Goal: Communication & Community: Answer question/provide support

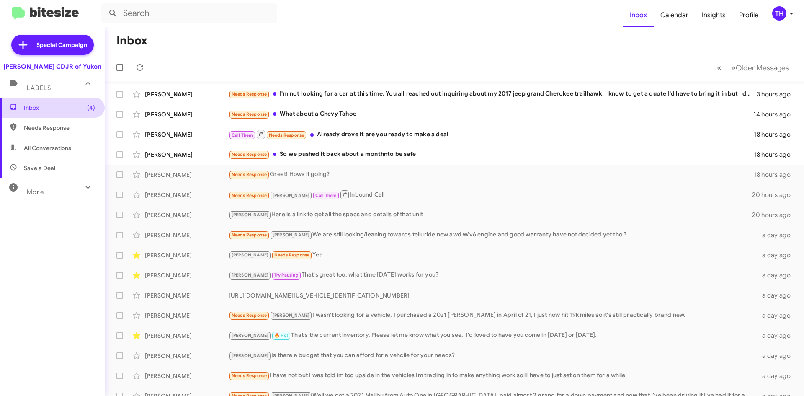
click at [53, 105] on span "Inbox (4)" at bounding box center [59, 107] width 71 height 8
click at [109, 12] on icon at bounding box center [113, 13] width 10 height 10
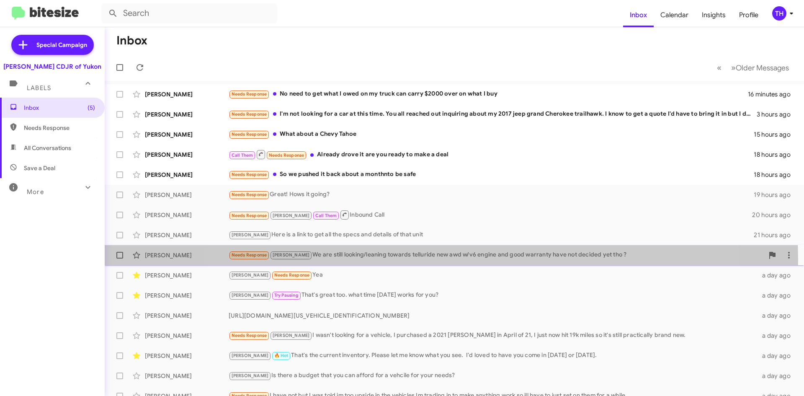
click at [449, 260] on div "Needs Response Taylor We are still looking/leaning towards telluride new awd w/…" at bounding box center [496, 255] width 535 height 10
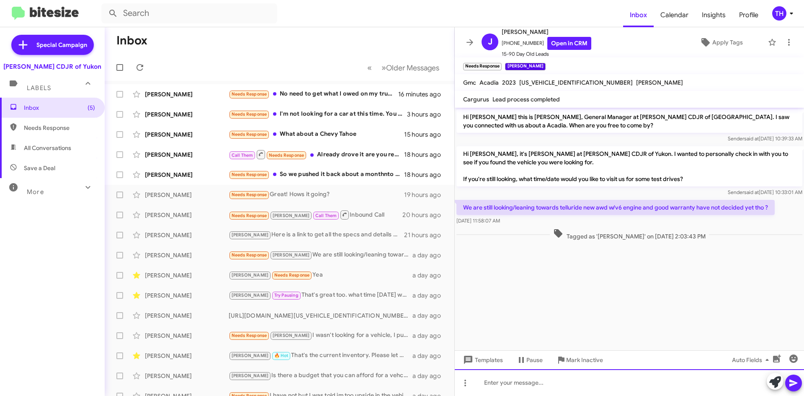
click at [518, 377] on div at bounding box center [629, 382] width 349 height 27
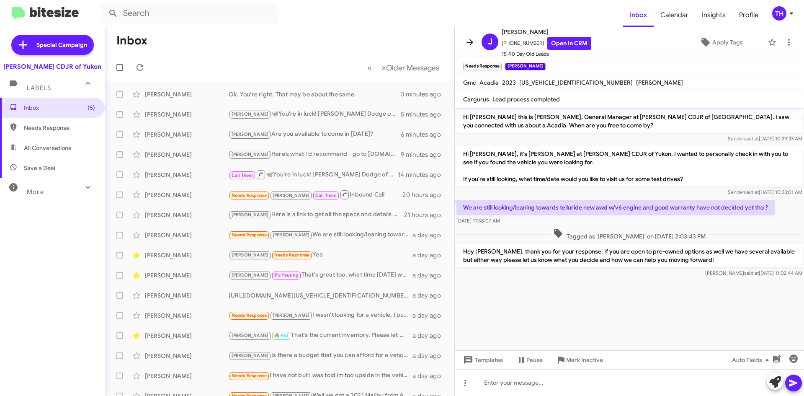
click at [472, 37] on button at bounding box center [470, 42] width 17 height 17
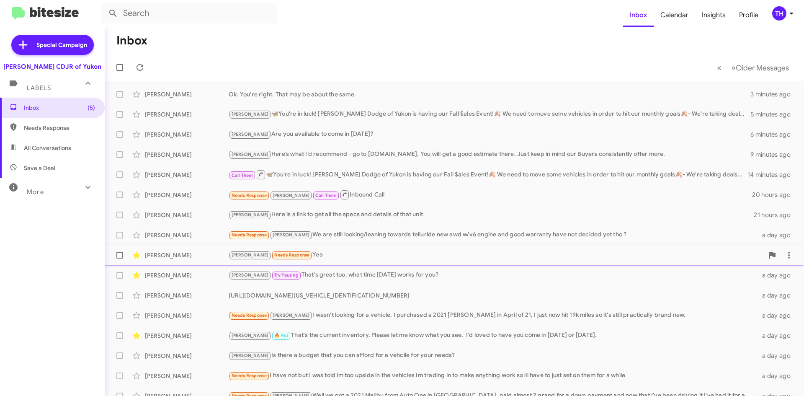
click at [433, 250] on div "Heather Lott Taylor Needs Response Yea a day ago" at bounding box center [454, 255] width 686 height 17
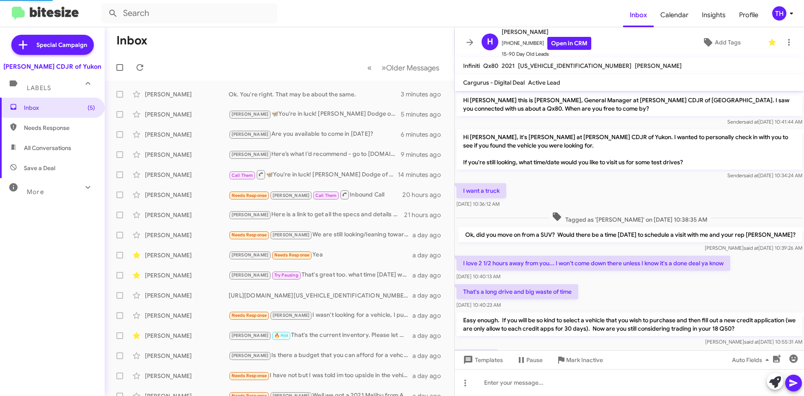
scroll to position [45, 0]
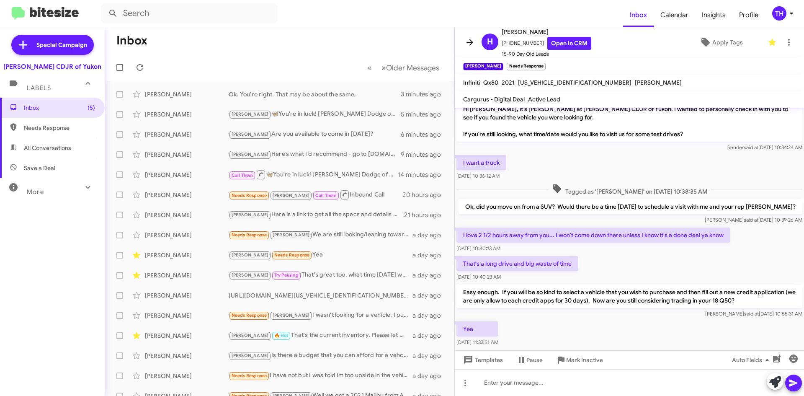
click at [474, 38] on icon at bounding box center [470, 42] width 10 height 10
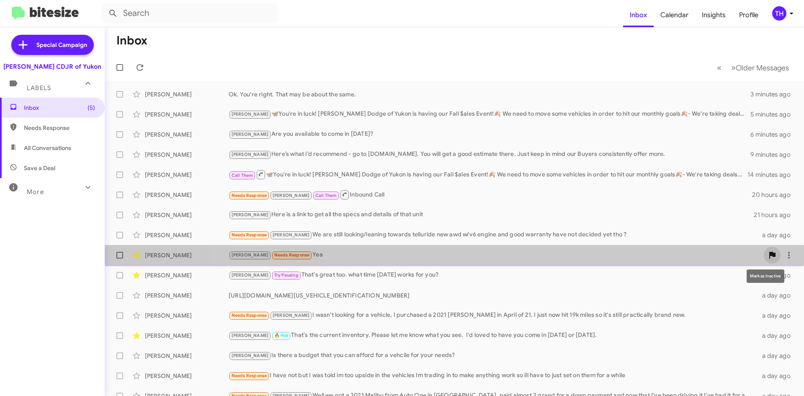
click at [767, 256] on icon at bounding box center [772, 255] width 10 height 10
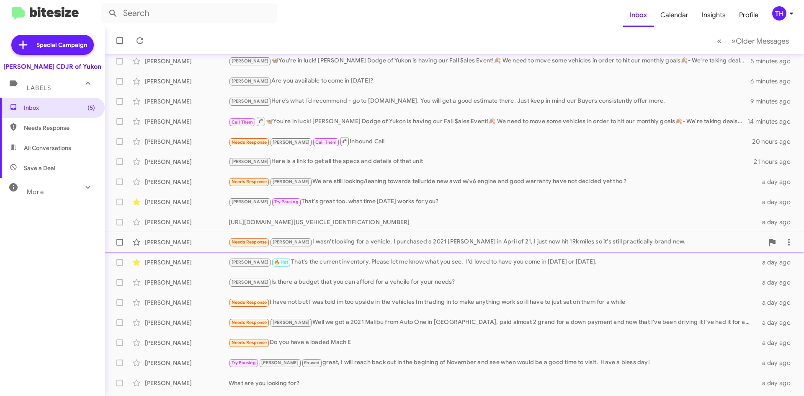
scroll to position [70, 0]
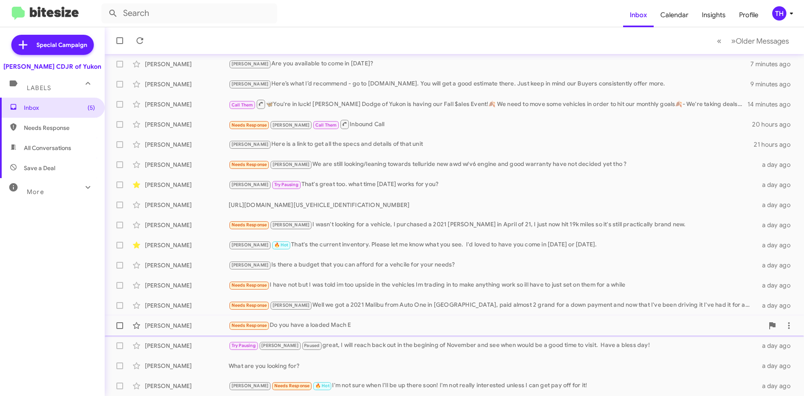
click at [359, 328] on div "Needs Response Do you have a loaded Mach E" at bounding box center [496, 325] width 535 height 10
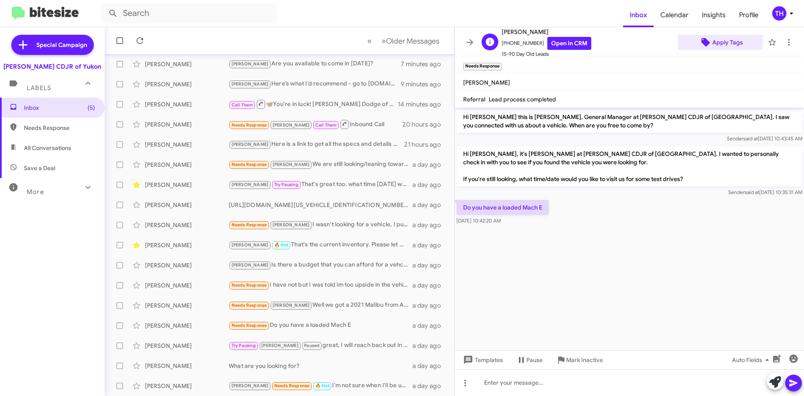
click at [713, 40] on span "Apply Tags" at bounding box center [728, 42] width 31 height 15
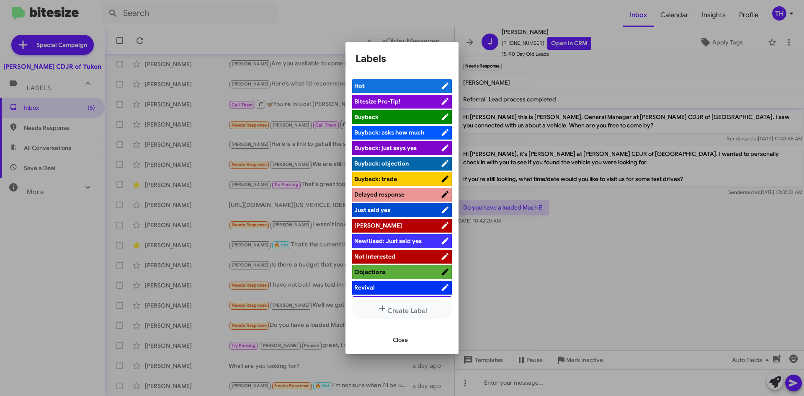
click at [380, 226] on span "[PERSON_NAME]" at bounding box center [397, 225] width 86 height 8
click at [393, 334] on span "Close" at bounding box center [400, 339] width 15 height 15
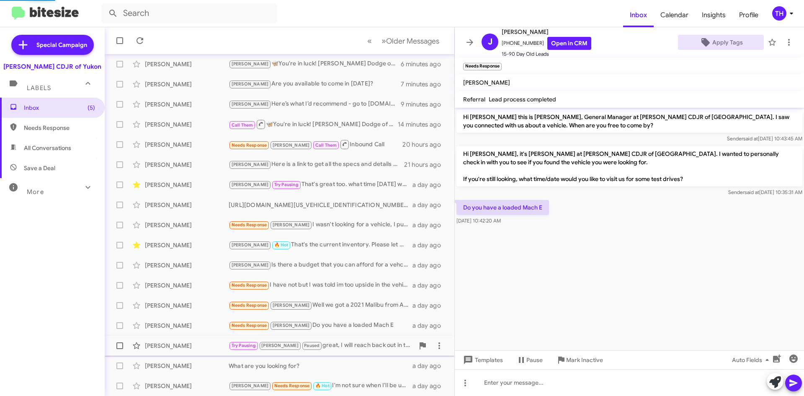
scroll to position [90, 0]
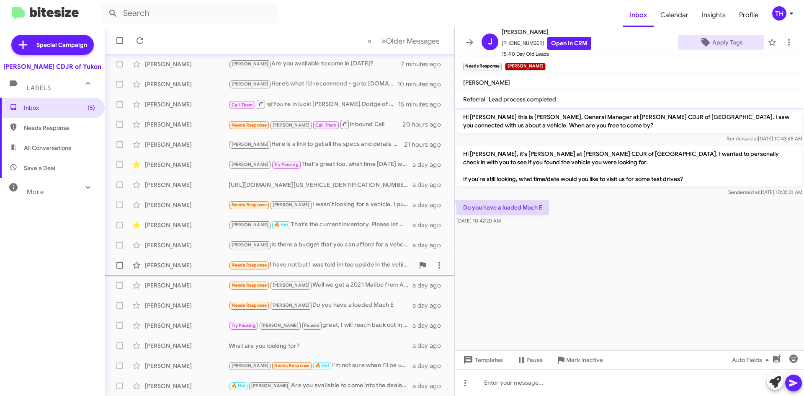
click at [315, 267] on div "Needs Response I have not but I was told im too upside in the vehicles Im tradi…" at bounding box center [322, 265] width 186 height 10
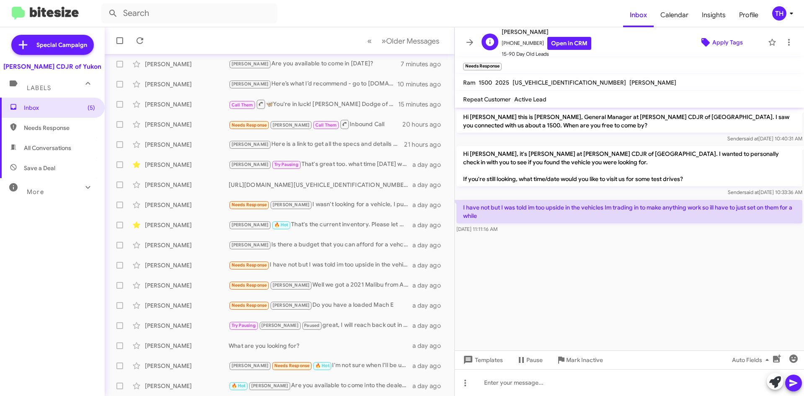
click at [713, 38] on span "Apply Tags" at bounding box center [728, 42] width 31 height 15
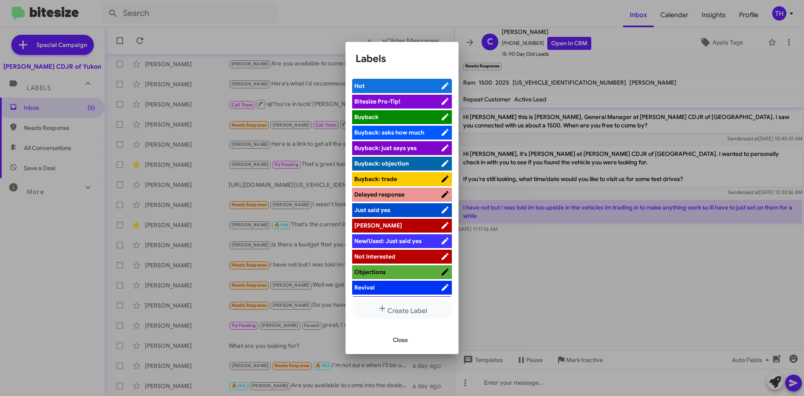
click at [375, 229] on span "[PERSON_NAME]" at bounding box center [397, 225] width 86 height 8
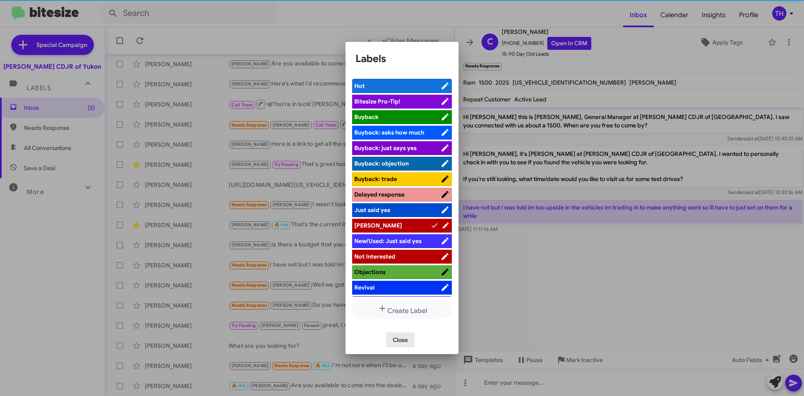
click at [402, 338] on span "Close" at bounding box center [400, 339] width 15 height 15
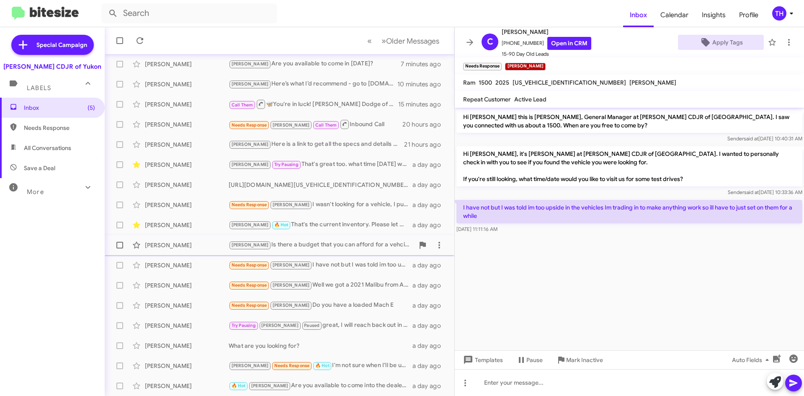
click at [300, 248] on div "Taylor Is there a budget that you can afford for a vehcile for your needs?" at bounding box center [322, 245] width 186 height 10
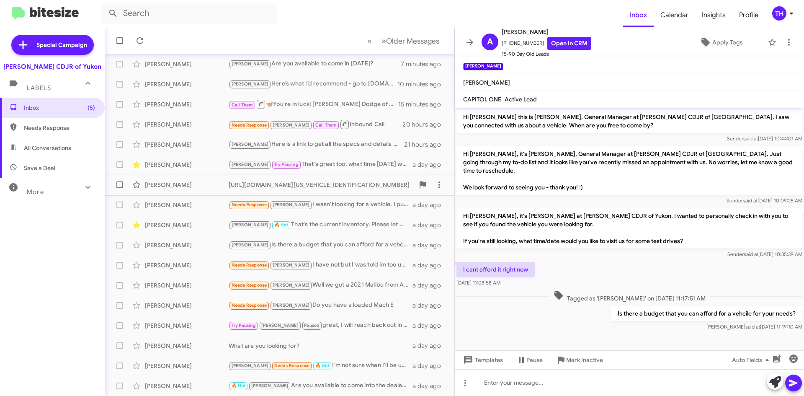
click at [312, 190] on div "Aly Esparza https://joecooperdodgeyukon.com/inventory/Used-2012-Jeep-Wrangler-S…" at bounding box center [279, 184] width 336 height 17
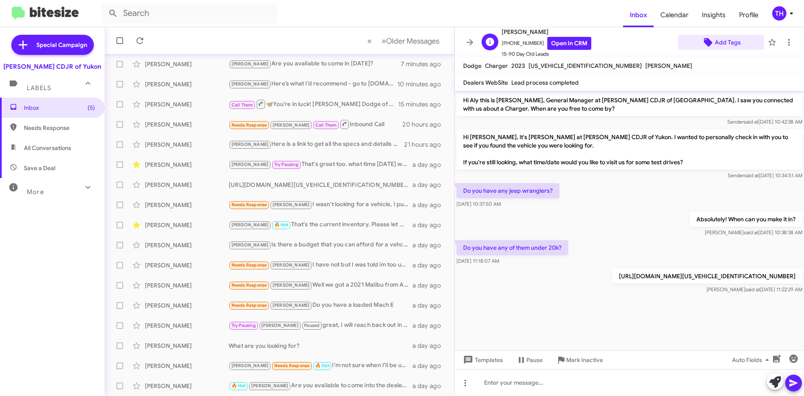
click at [719, 41] on span "Add Tags" at bounding box center [728, 42] width 26 height 15
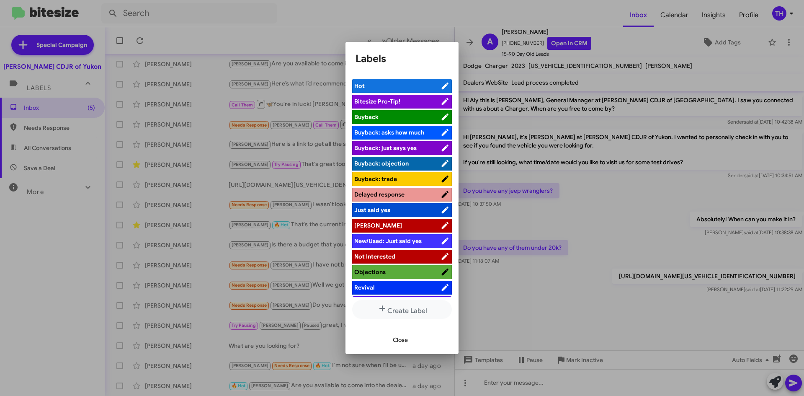
click at [392, 225] on span "[PERSON_NAME]" at bounding box center [397, 225] width 86 height 8
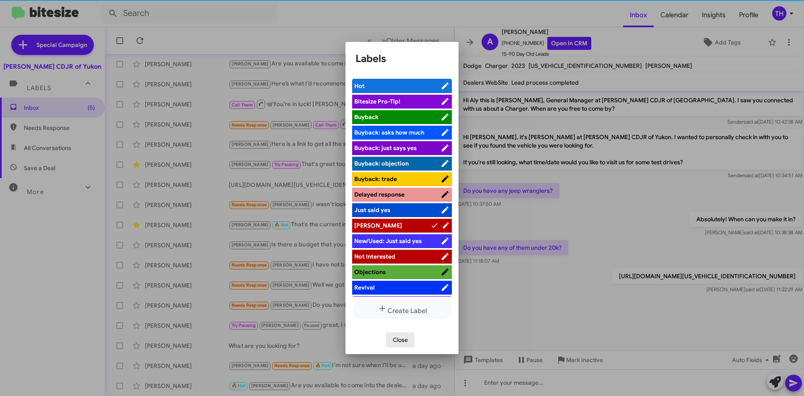
click at [402, 343] on span "Close" at bounding box center [400, 339] width 15 height 15
